Goal: Download file/media

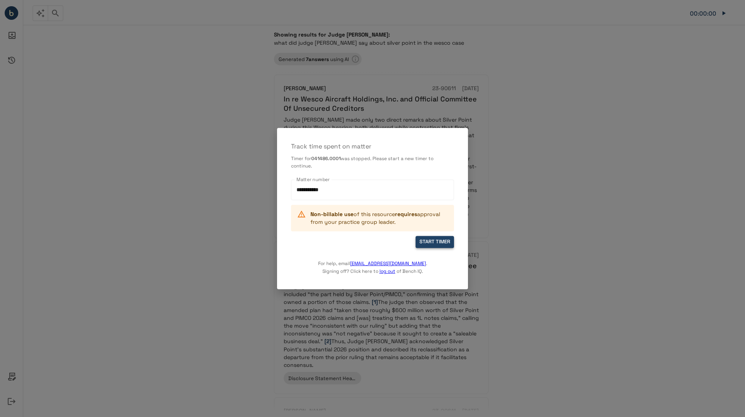
click at [442, 244] on button "START TIMER" at bounding box center [435, 242] width 38 height 12
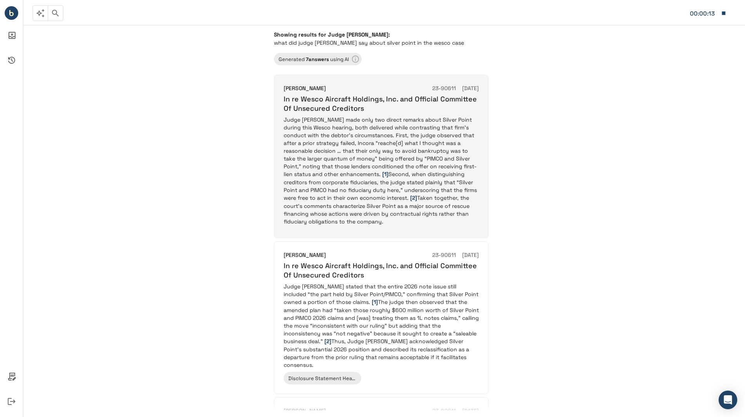
click at [325, 129] on p "Judge [PERSON_NAME] made only two direct remarks about Silver Point during this…" at bounding box center [381, 170] width 195 height 109
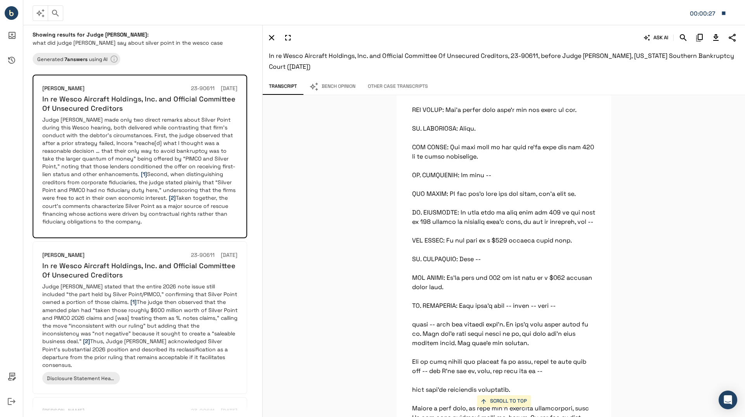
scroll to position [7827, 0]
click at [337, 86] on button "Bench Opinion" at bounding box center [332, 86] width 59 height 16
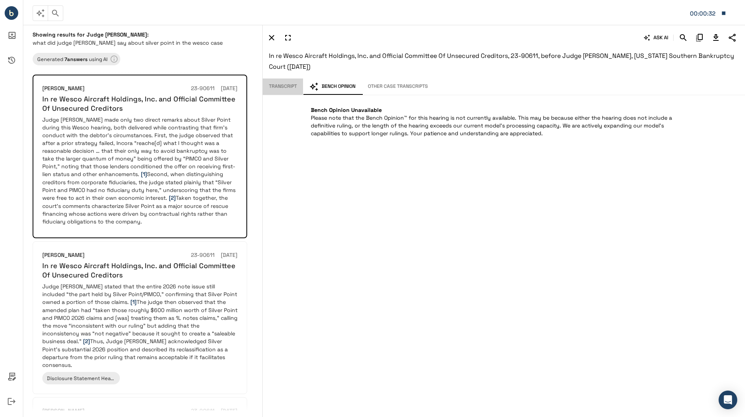
click at [285, 80] on button "Transcript" at bounding box center [283, 86] width 40 height 16
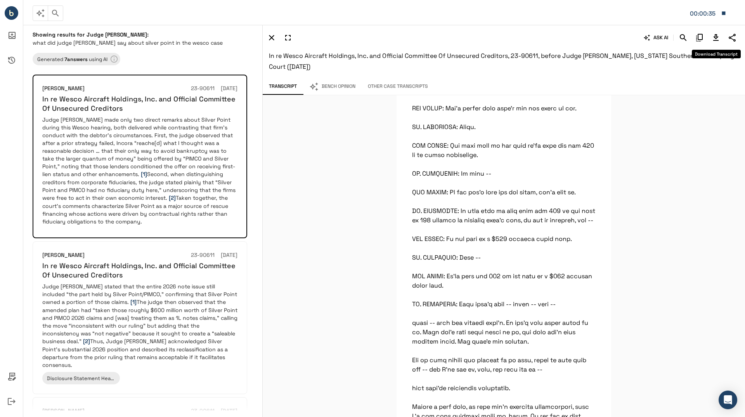
click at [718, 39] on icon "Download Transcript" at bounding box center [716, 37] width 9 height 9
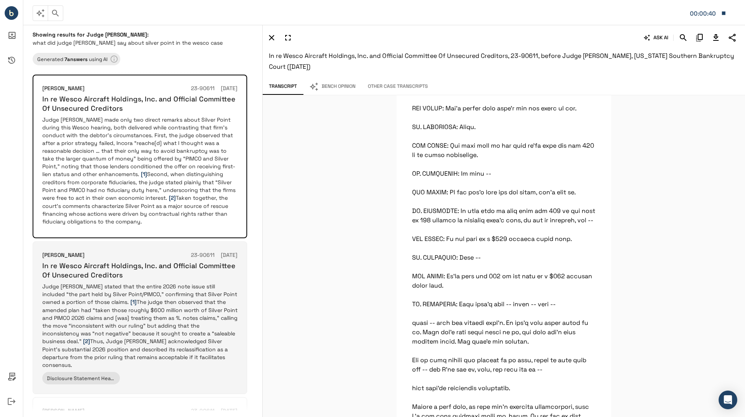
click at [173, 316] on p "Judge [PERSON_NAME] stated that the entire 2026 note issue still included “the …" at bounding box center [139, 325] width 195 height 86
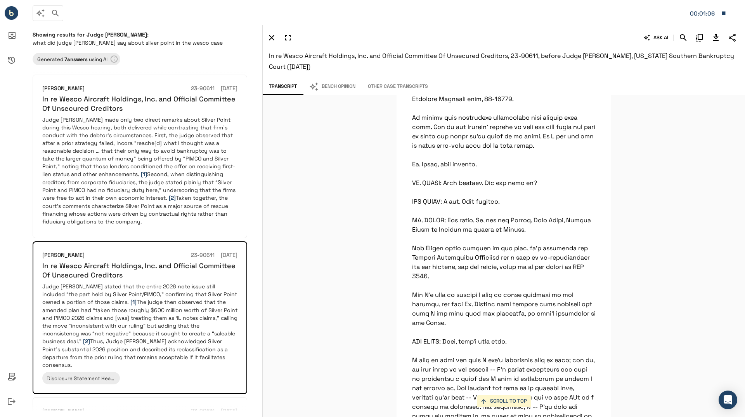
scroll to position [0, 0]
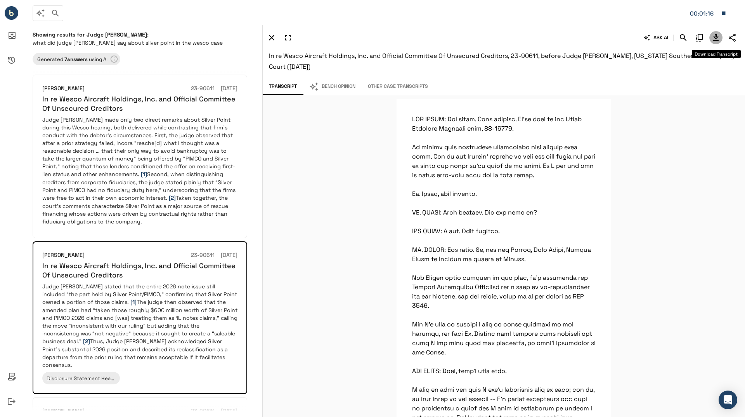
click at [717, 36] on icon "Download Transcript" at bounding box center [715, 37] width 5 height 7
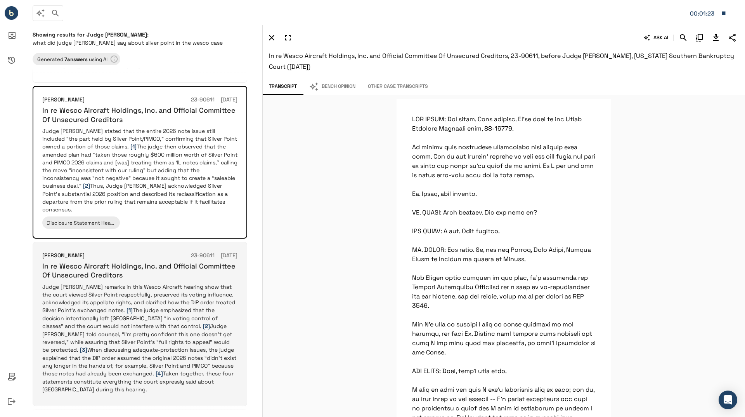
scroll to position [194, 0]
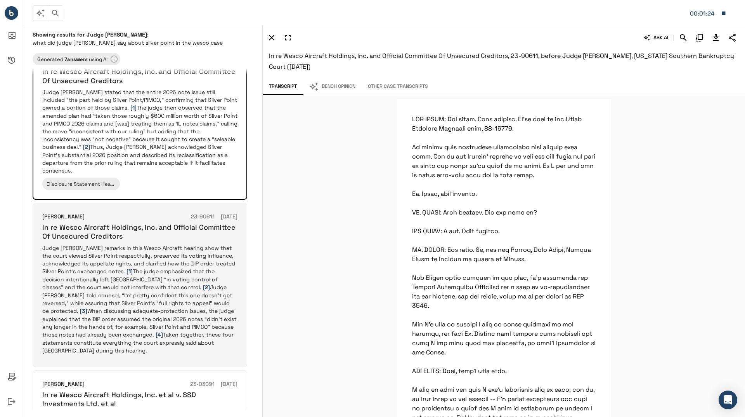
click at [149, 266] on p "Judge [PERSON_NAME] remarks in this Wesco Aircraft hearing show that the court …" at bounding box center [139, 299] width 195 height 110
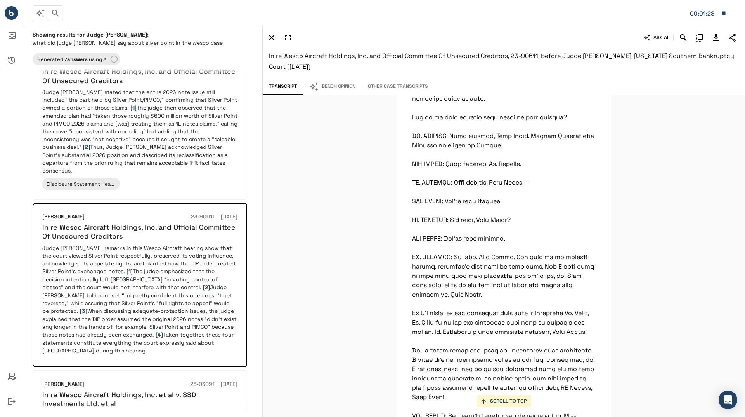
scroll to position [116, 0]
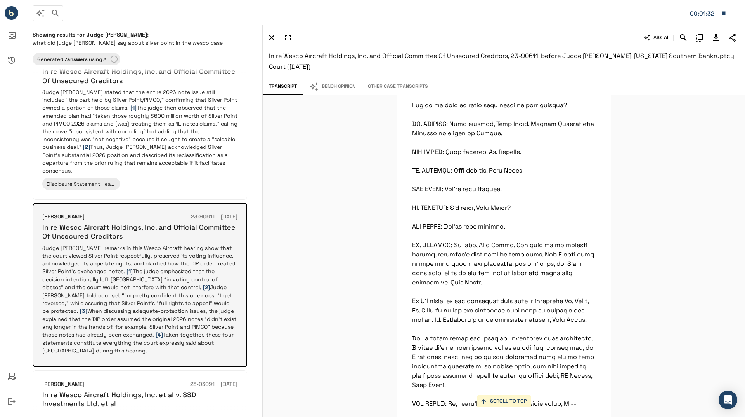
click at [203, 283] on span "[2]" at bounding box center [206, 286] width 7 height 7
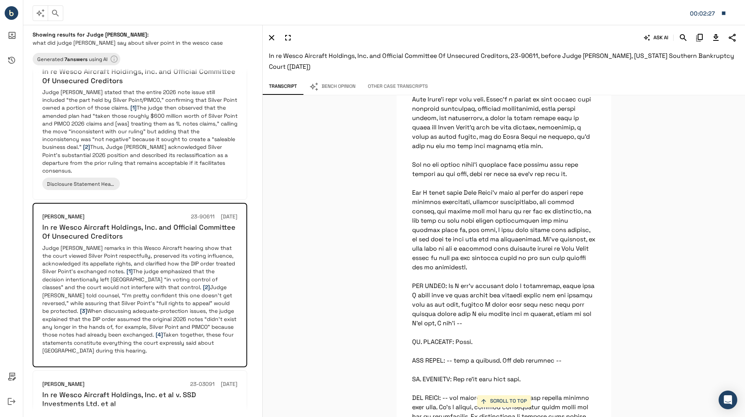
scroll to position [8715, 0]
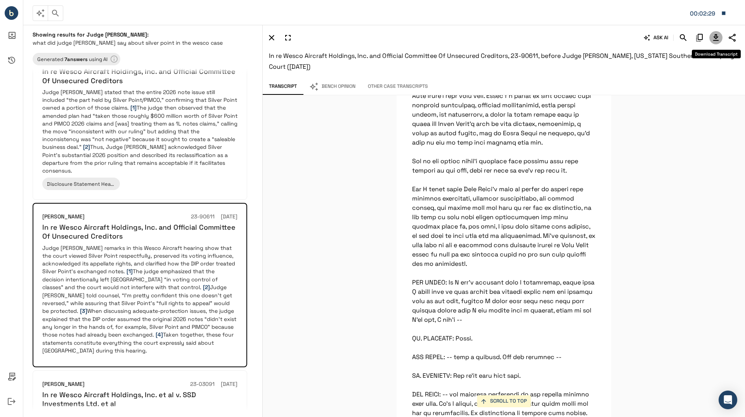
click at [713, 40] on icon "Download Transcript" at bounding box center [715, 37] width 5 height 7
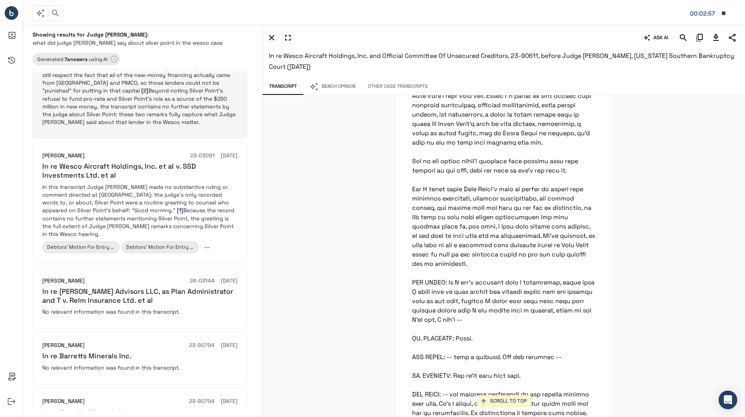
scroll to position [1000, 0]
